Goal: Information Seeking & Learning: Check status

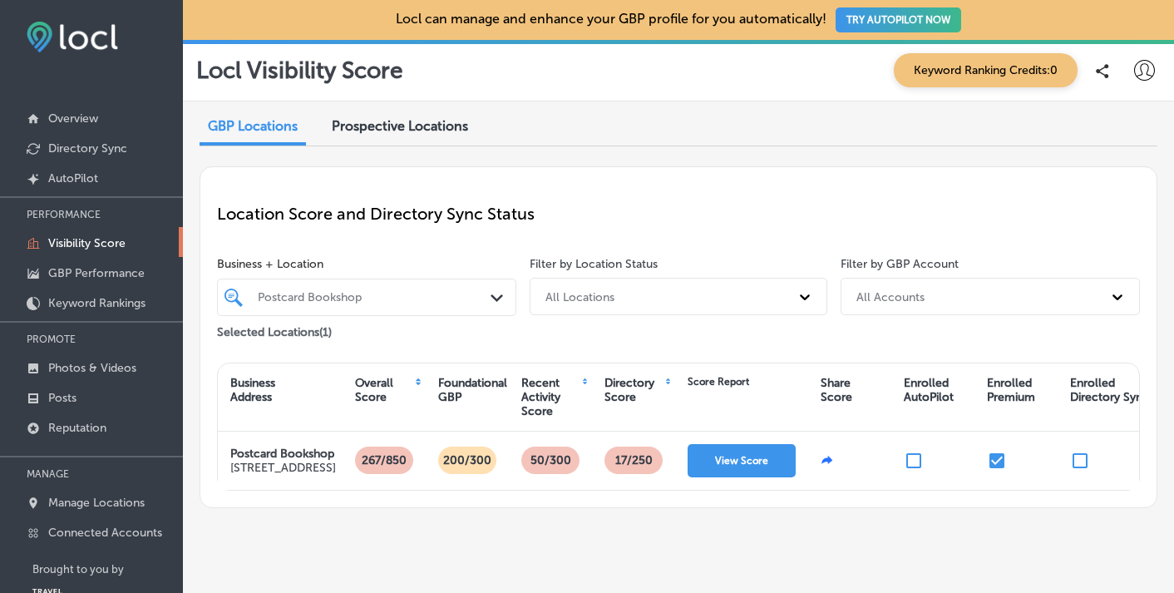
scroll to position [22, 0]
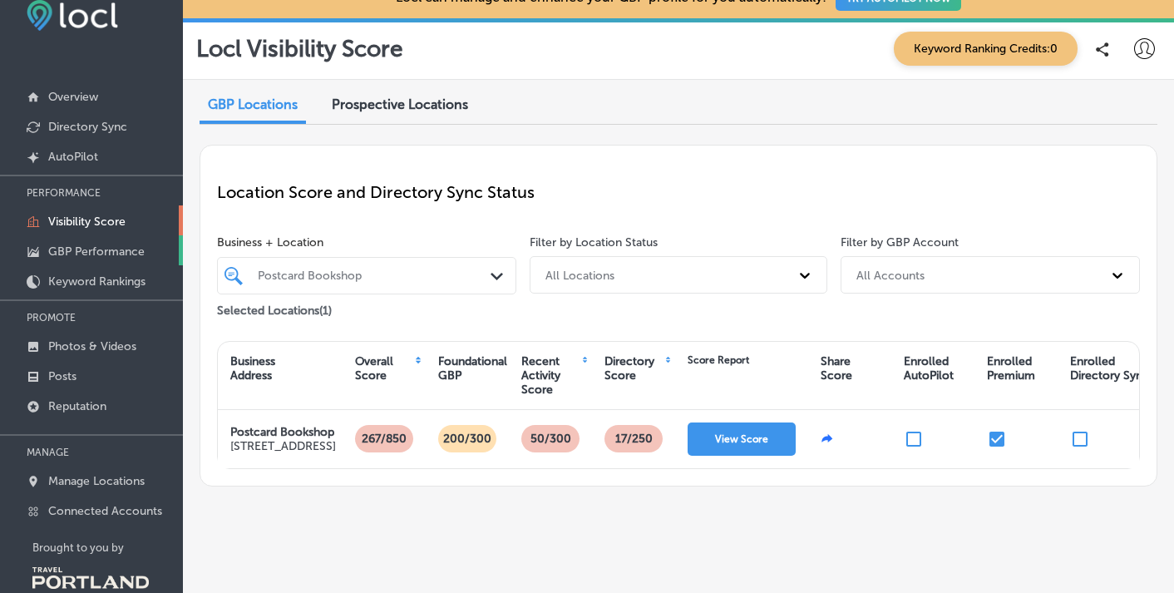
click at [109, 247] on p "GBP Performance" at bounding box center [96, 251] width 96 height 14
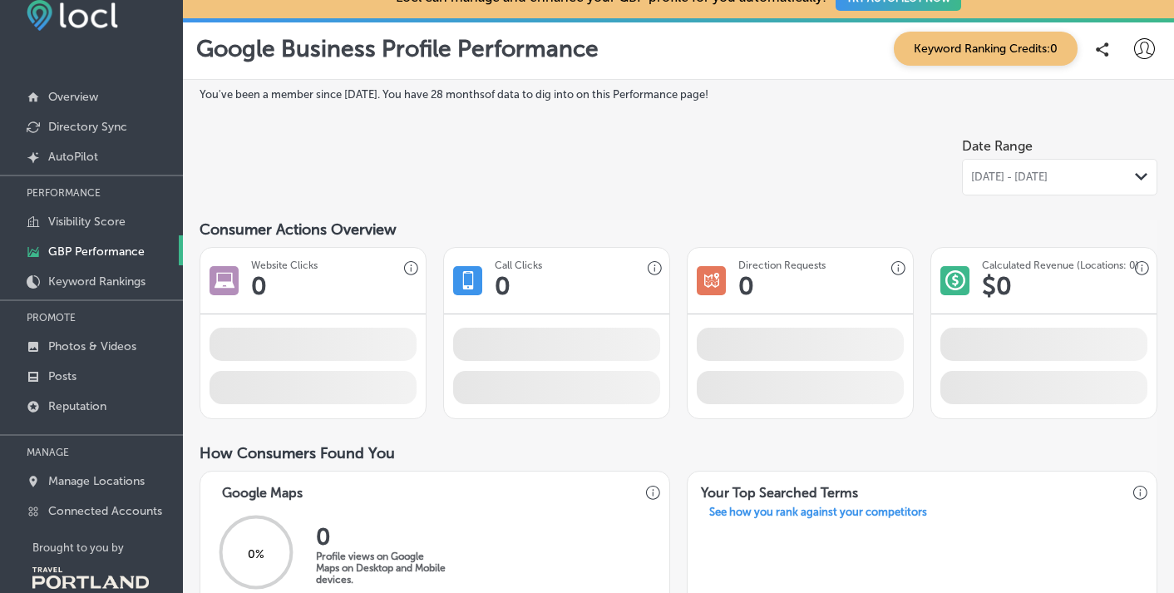
click at [109, 247] on p "GBP Performance" at bounding box center [96, 251] width 96 height 14
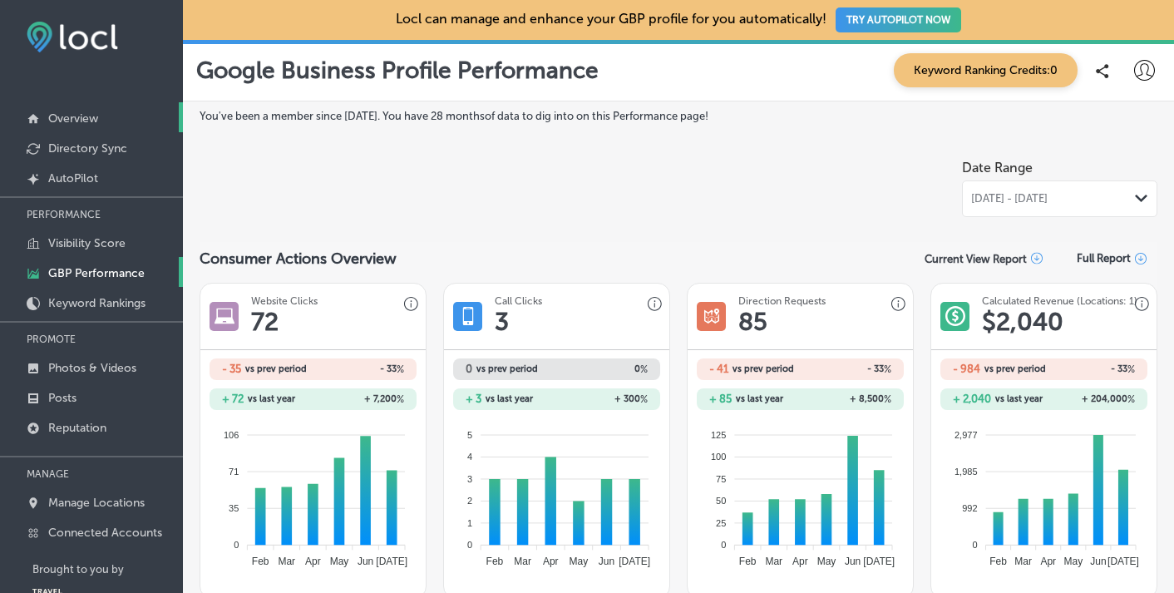
click at [72, 118] on p "Overview" at bounding box center [73, 118] width 50 height 14
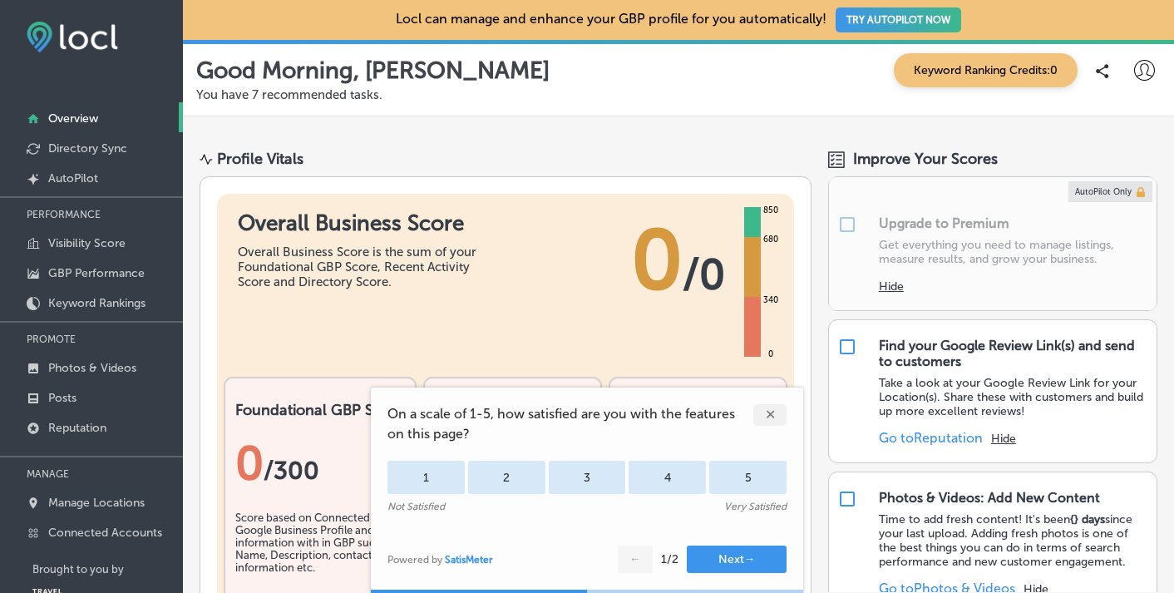
click at [773, 417] on div "✕" at bounding box center [769, 415] width 33 height 22
